Goal: Obtain resource: Download file/media

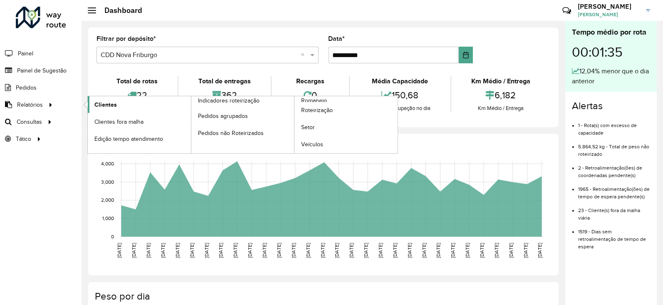
click at [96, 102] on span "Clientes" at bounding box center [105, 104] width 22 height 9
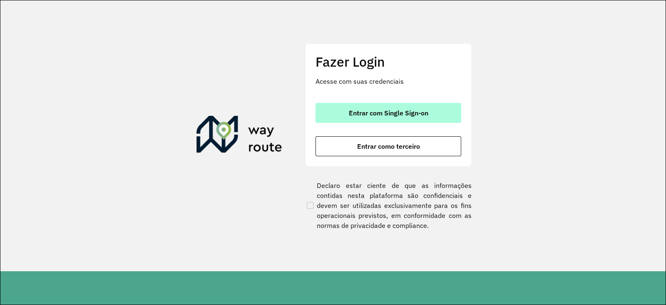
click at [354, 113] on span "Entrar com Single Sign-on" at bounding box center [388, 112] width 79 height 7
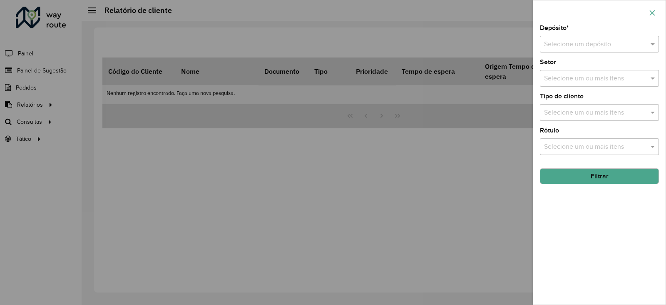
click at [651, 15] on icon "button" at bounding box center [652, 13] width 7 height 7
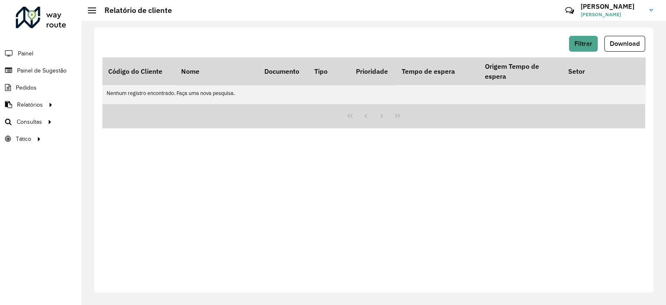
click at [48, 25] on div at bounding box center [41, 18] width 50 height 22
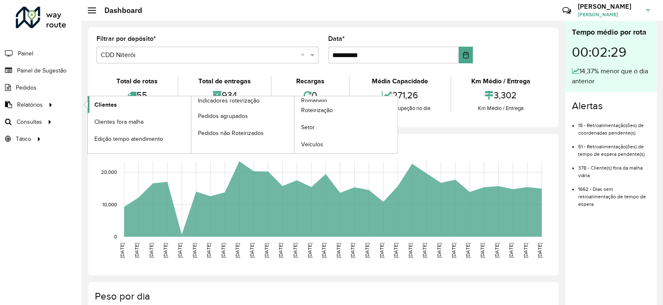
click at [108, 107] on span "Clientes" at bounding box center [105, 104] width 22 height 9
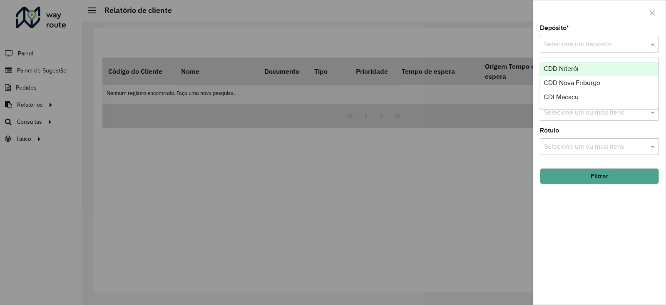
click at [566, 50] on div "Selecione um depósito" at bounding box center [599, 44] width 119 height 17
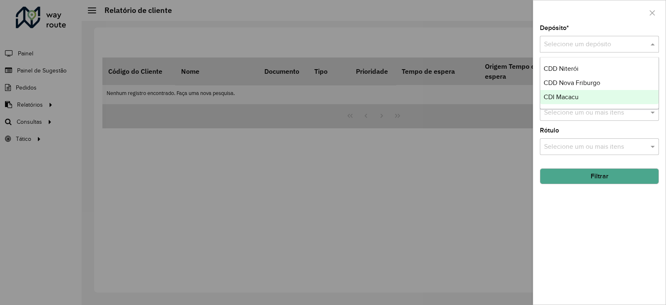
click at [559, 96] on span "CDI Macacu" at bounding box center [560, 96] width 35 height 7
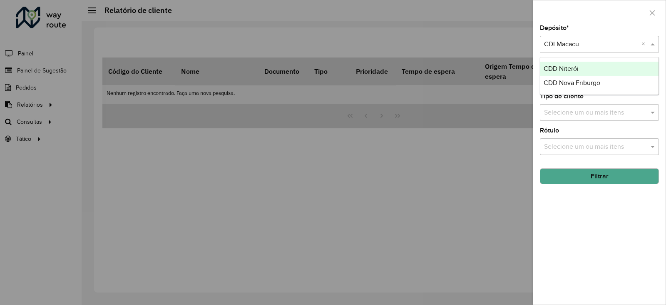
click at [561, 47] on input "text" at bounding box center [591, 45] width 94 height 10
type input "*"
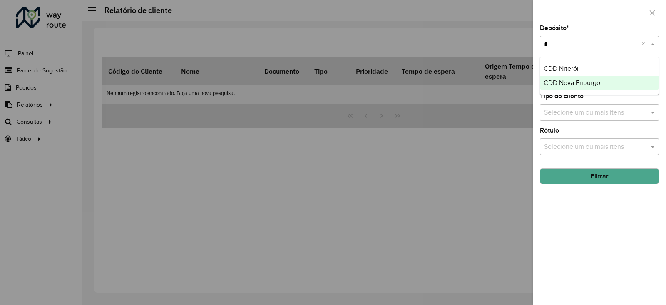
click at [557, 81] on span "CDD Nova Friburgo" at bounding box center [571, 82] width 57 height 7
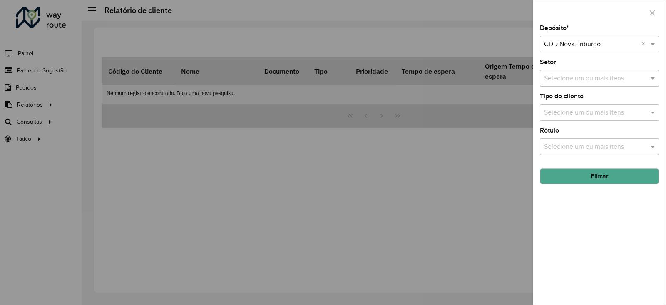
click at [566, 181] on button "Filtrar" at bounding box center [599, 176] width 119 height 16
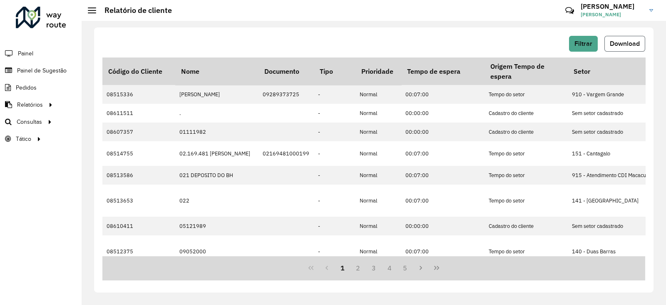
click at [620, 41] on span "Download" at bounding box center [625, 43] width 30 height 7
